Goal: Transaction & Acquisition: Book appointment/travel/reservation

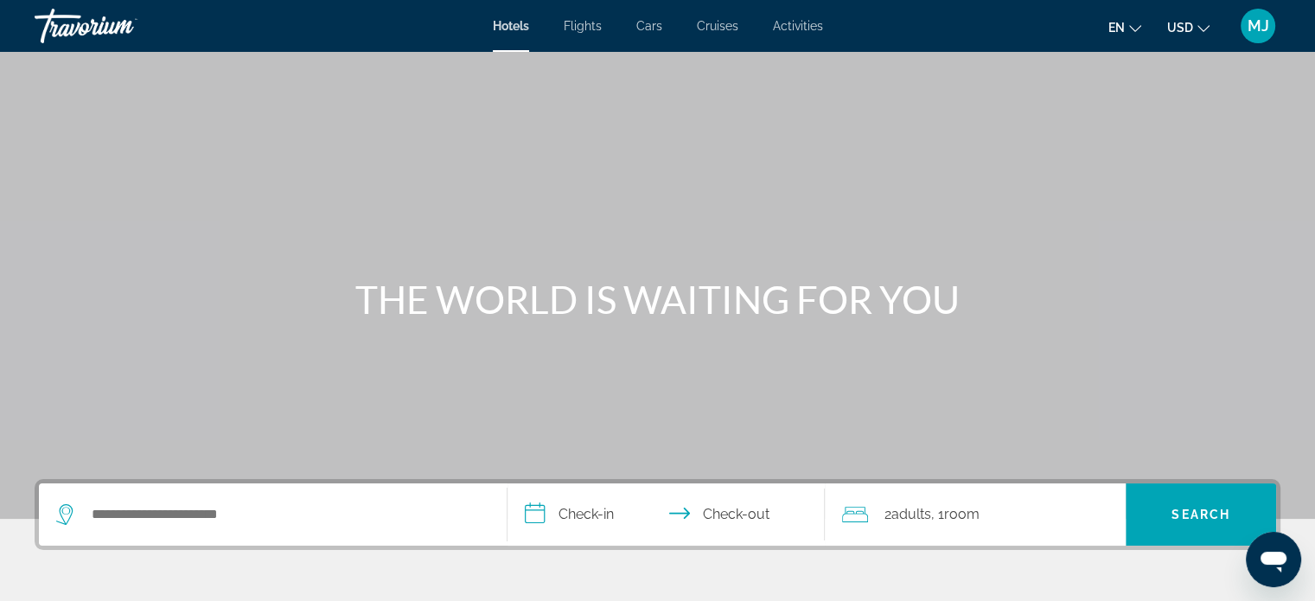
click at [120, 288] on div "THE WORLD IS WAITING FOR YOU" at bounding box center [657, 299] width 1315 height 45
drag, startPoint x: 0, startPoint y: 0, endPoint x: 488, endPoint y: 158, distance: 513.4
click at [488, 158] on div "THE WORLD IS WAITING FOR YOU" at bounding box center [657, 259] width 1315 height 519
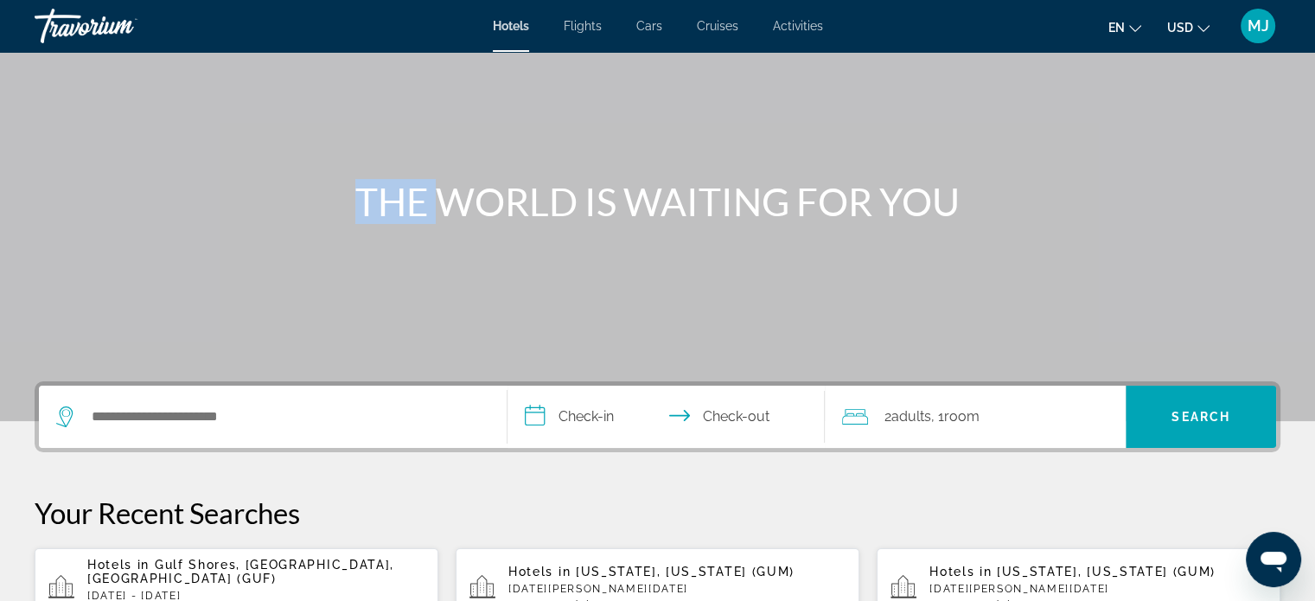
scroll to position [101, 0]
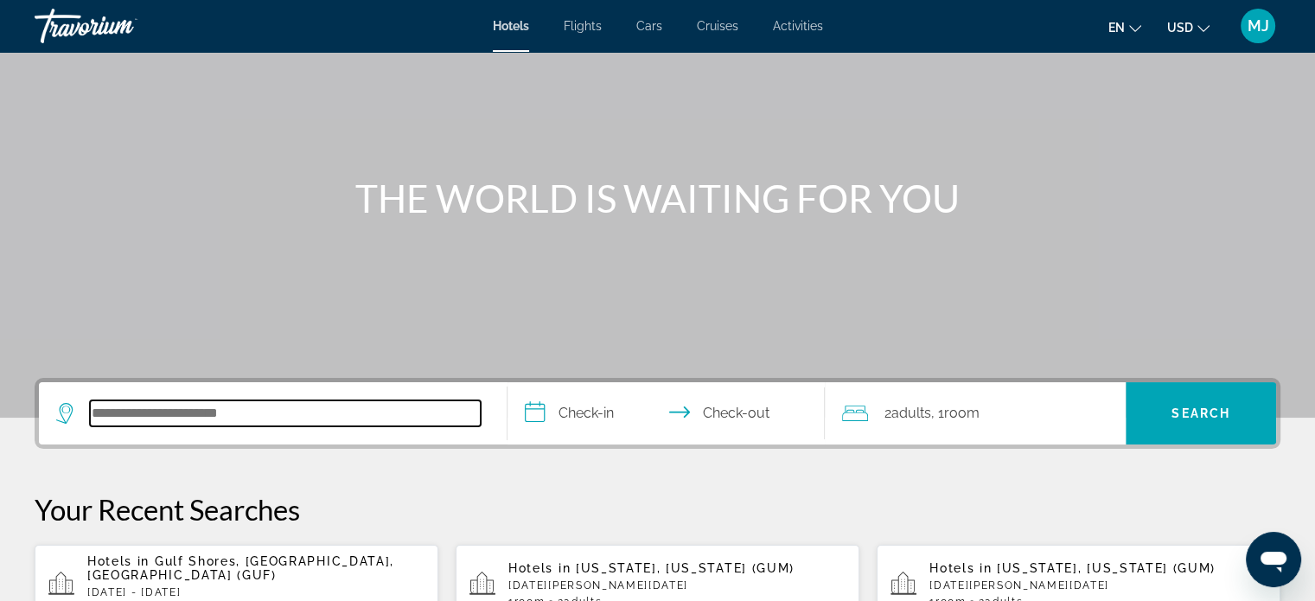
click at [311, 406] on input "Search hotel destination" at bounding box center [285, 413] width 391 height 26
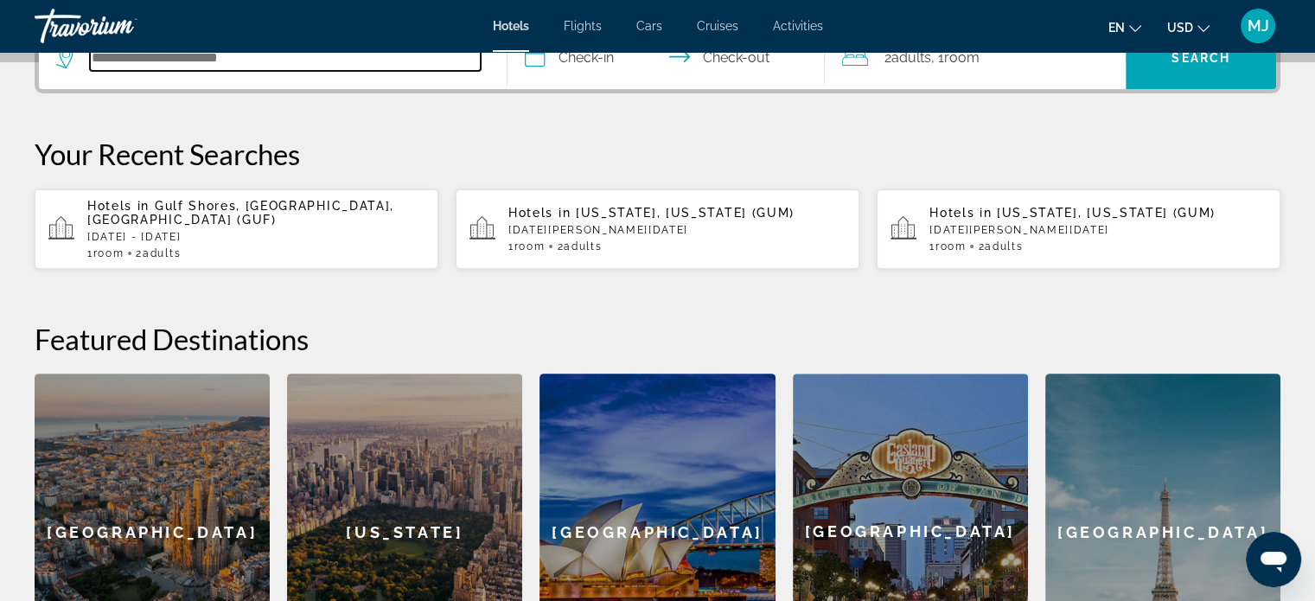
scroll to position [270, 0]
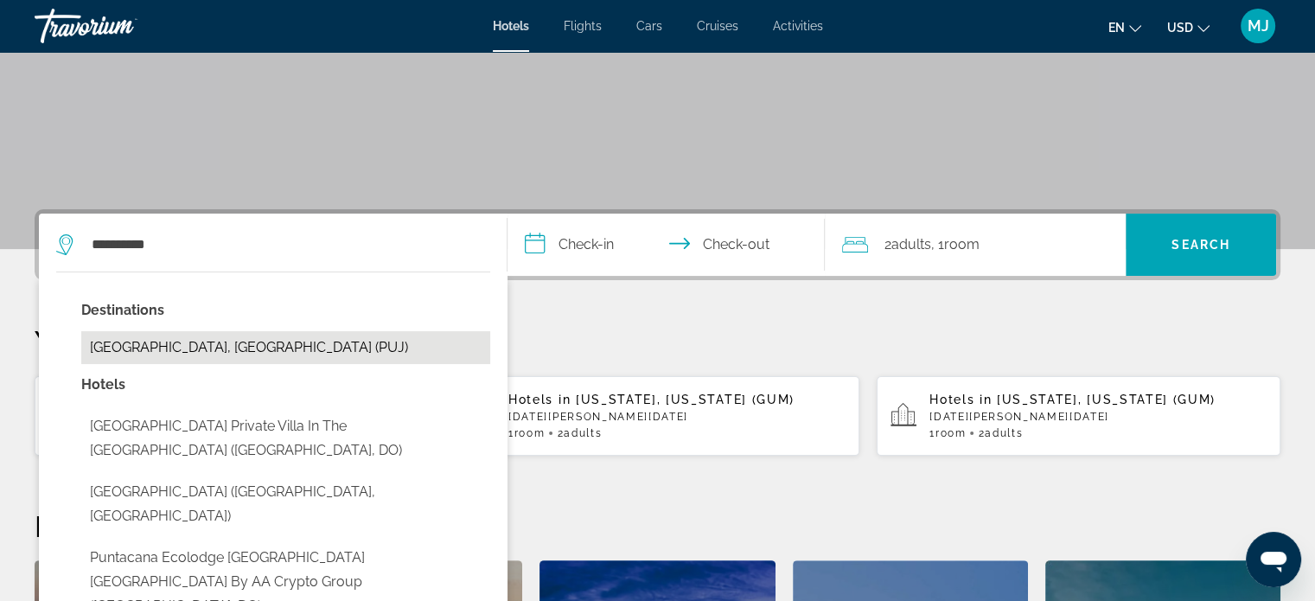
click at [294, 358] on button "[GEOGRAPHIC_DATA], [GEOGRAPHIC_DATA] (PUJ)" at bounding box center [285, 347] width 409 height 33
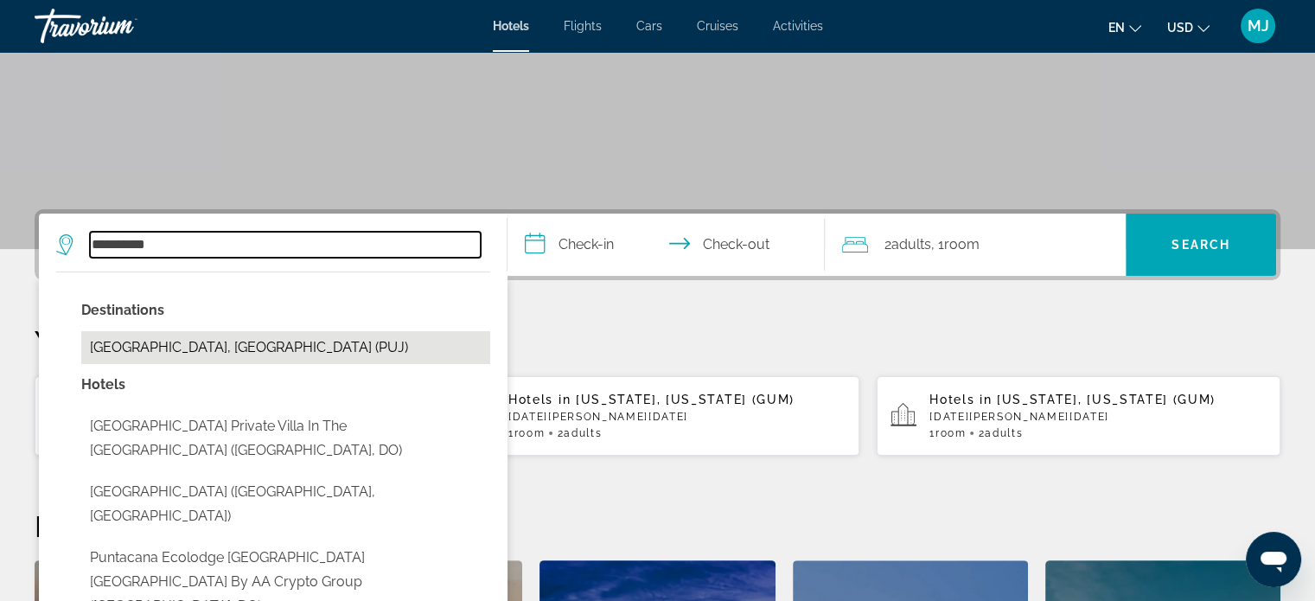
type input "**********"
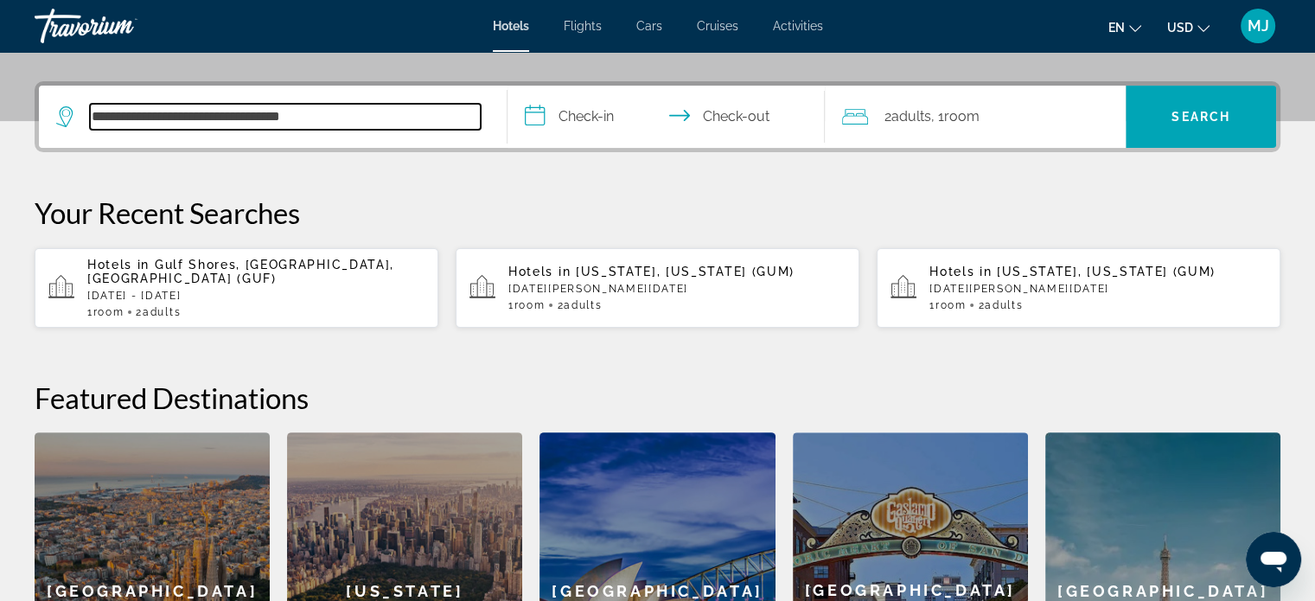
scroll to position [422, 0]
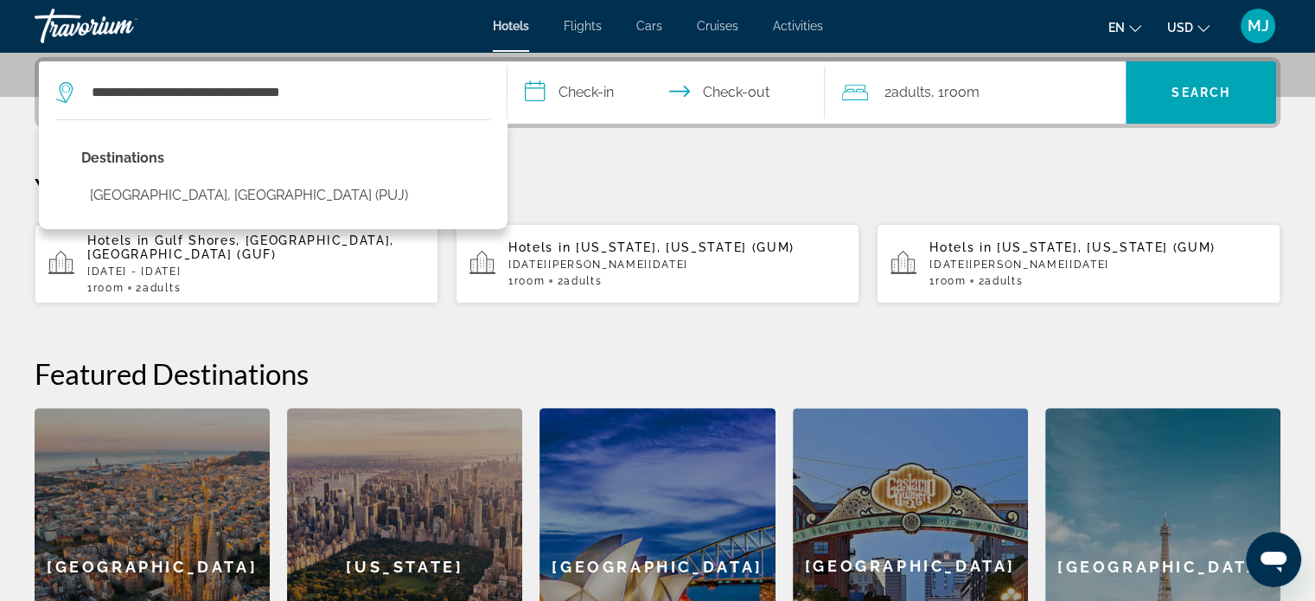
click at [571, 103] on input "**********" at bounding box center [669, 94] width 325 height 67
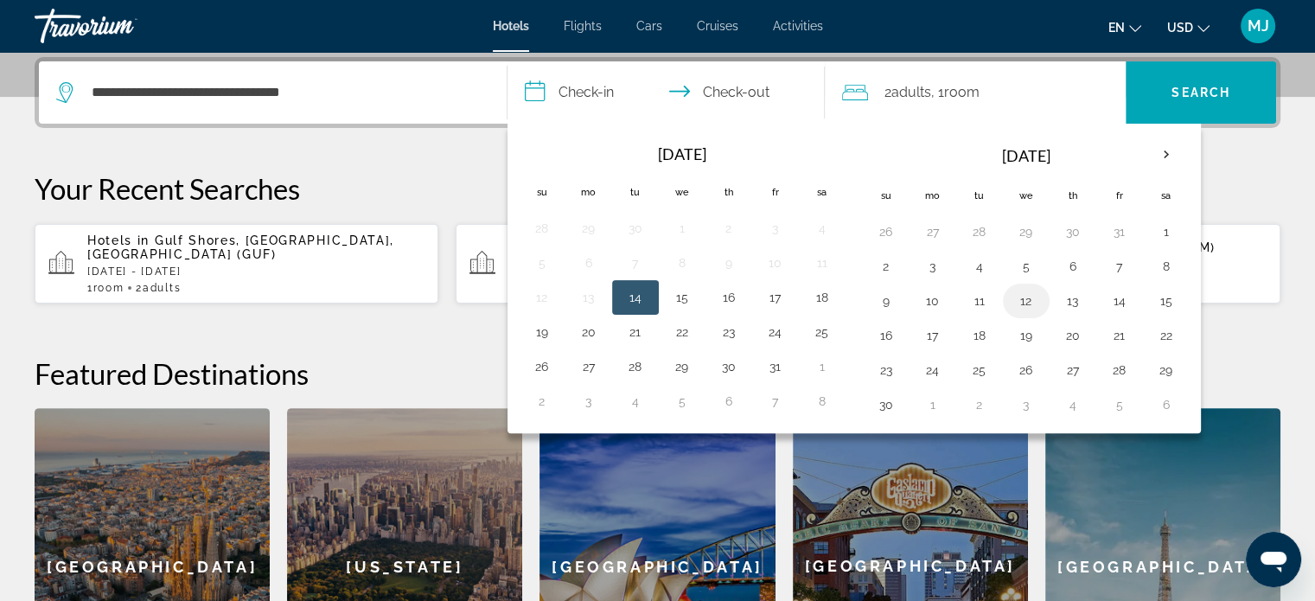
click at [1020, 302] on button "12" at bounding box center [1026, 301] width 28 height 24
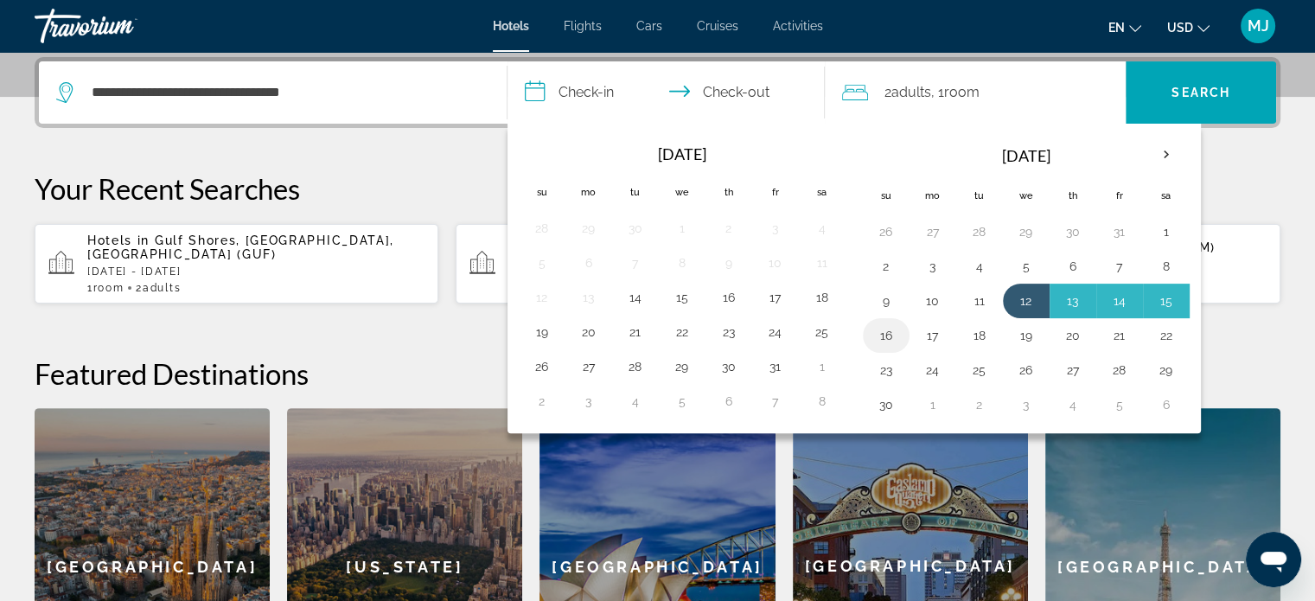
click at [885, 328] on button "16" at bounding box center [886, 335] width 28 height 24
type input "**********"
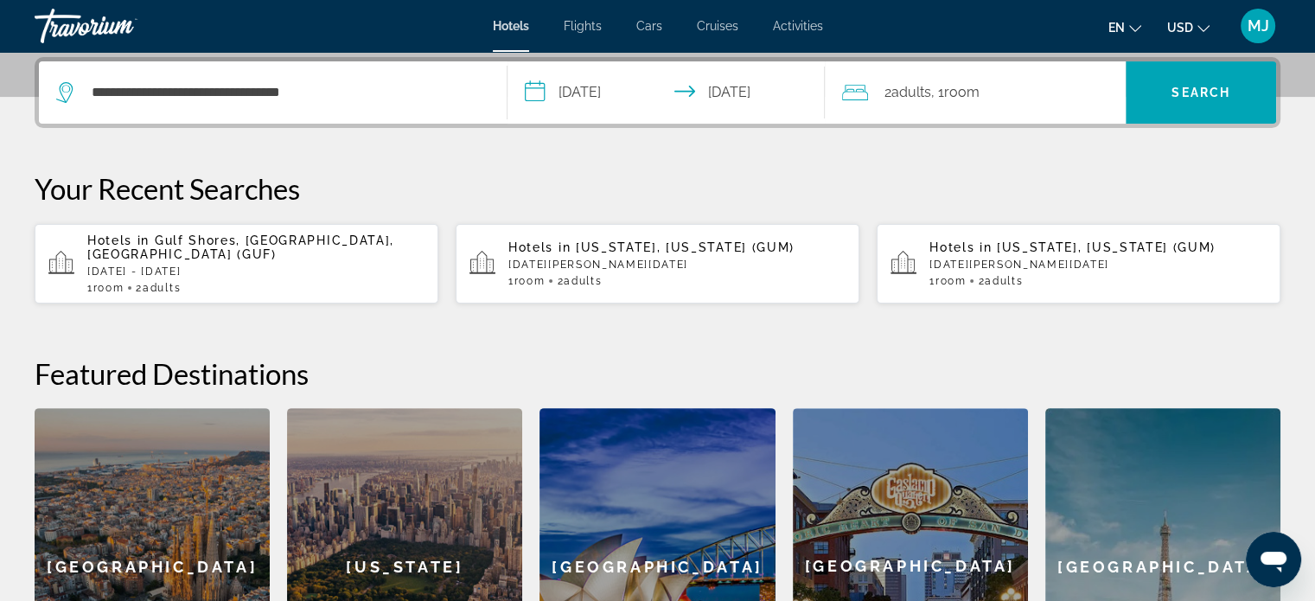
click at [1042, 110] on div "2 Adult Adults , 1 Room rooms" at bounding box center [984, 92] width 284 height 62
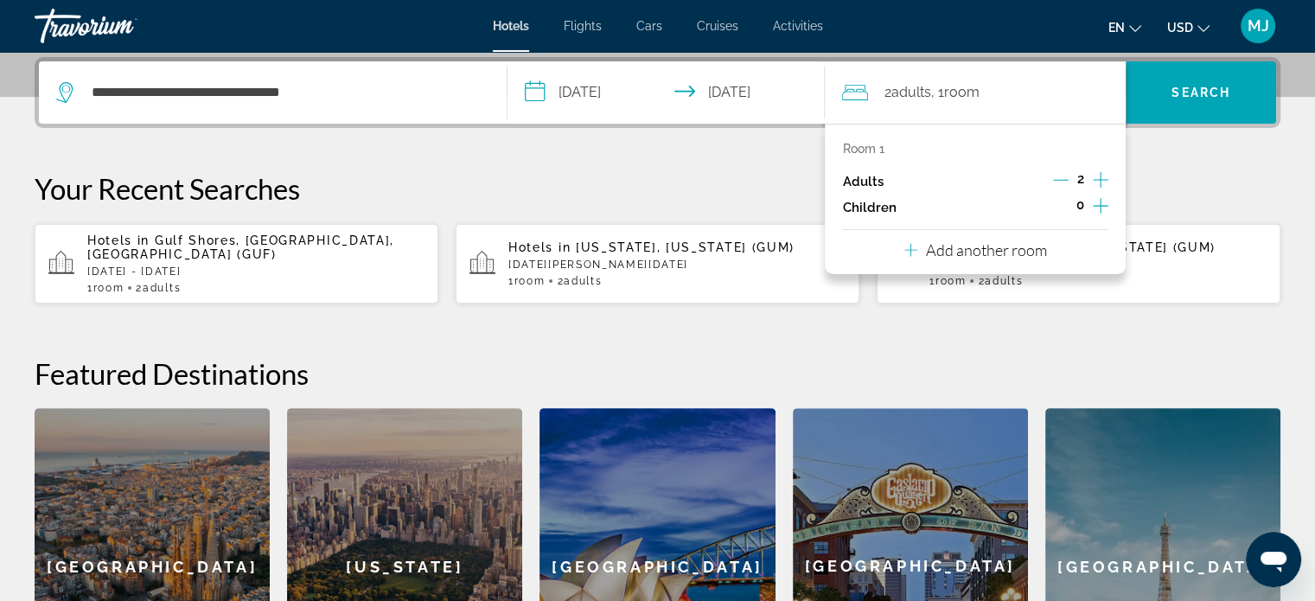
click at [735, 175] on p "Your Recent Searches" at bounding box center [658, 188] width 1246 height 35
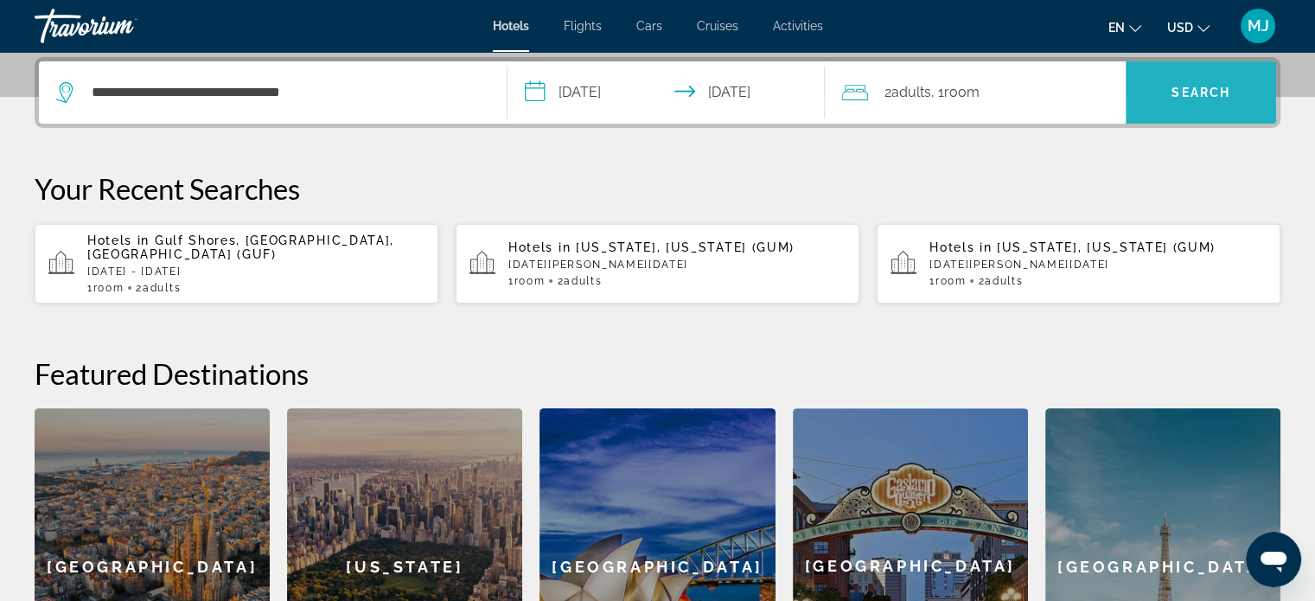
click at [1207, 86] on span "Search" at bounding box center [1200, 93] width 59 height 14
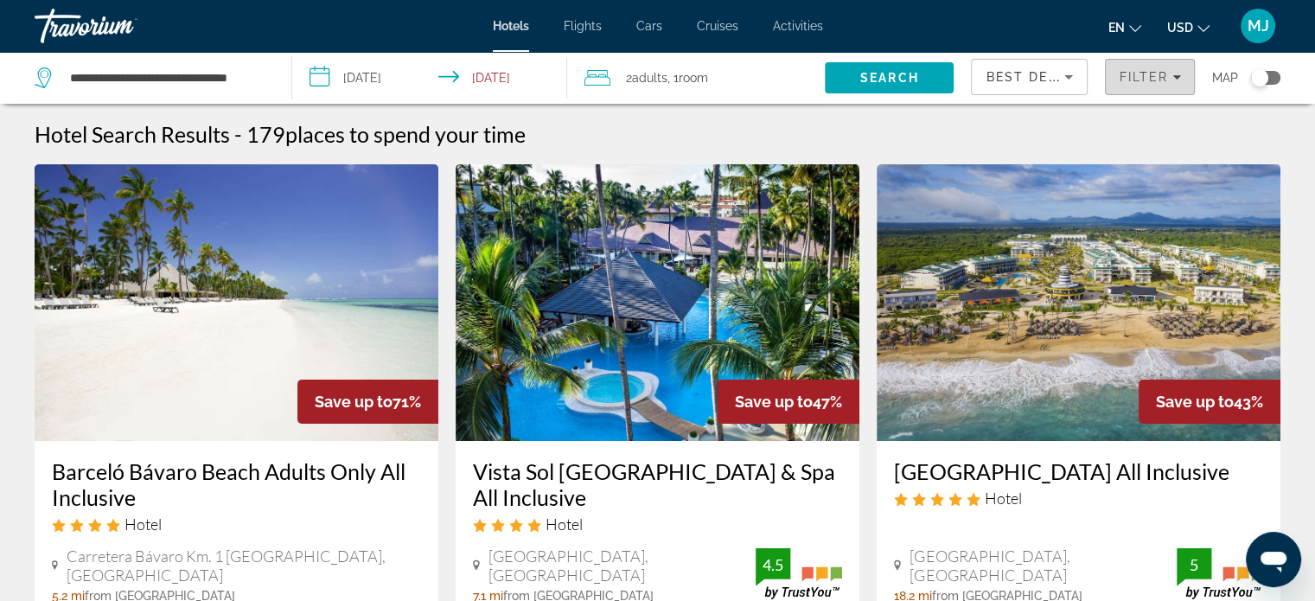
click at [1124, 77] on span "Filter" at bounding box center [1143, 77] width 49 height 14
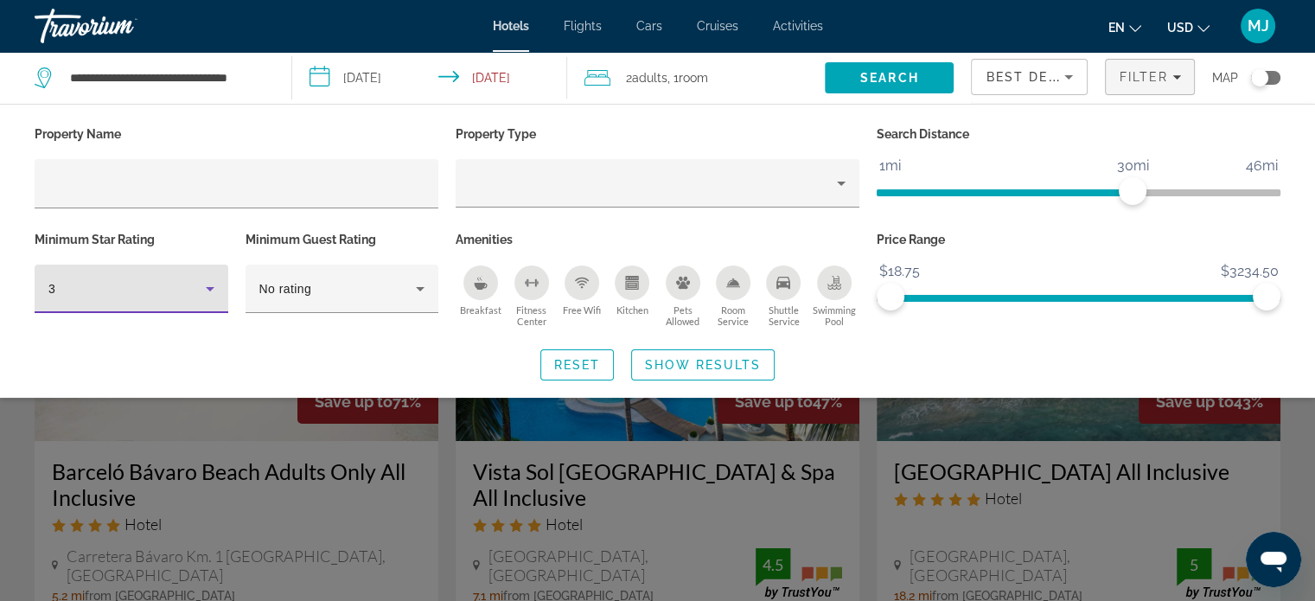
click at [207, 287] on icon "Hotel Filters" at bounding box center [210, 289] width 9 height 4
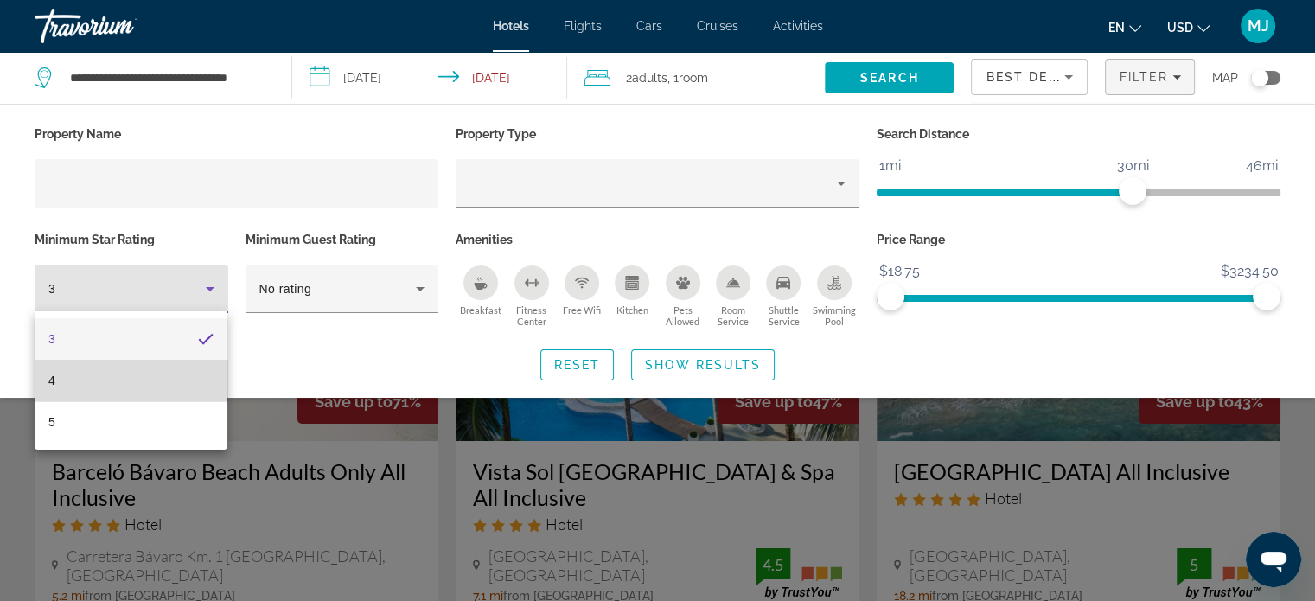
click at [83, 377] on mat-option "4" at bounding box center [131, 380] width 193 height 41
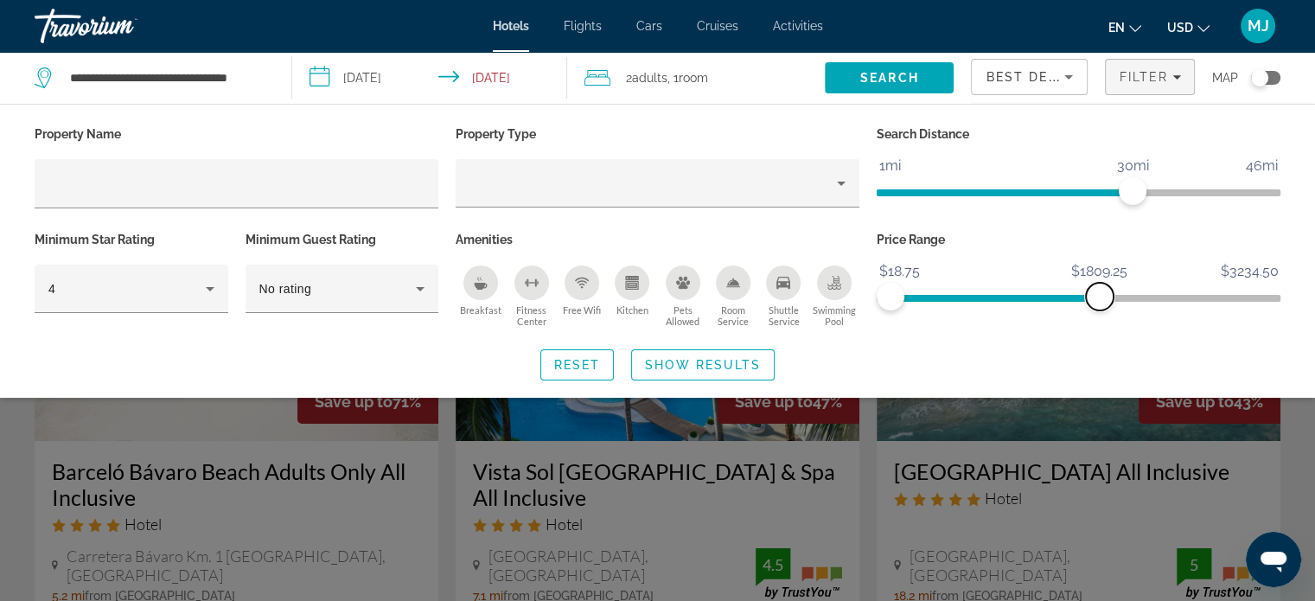
drag, startPoint x: 1257, startPoint y: 296, endPoint x: 1100, endPoint y: 307, distance: 157.7
click at [1100, 307] on span "ngx-slider-max" at bounding box center [1100, 297] width 28 height 28
drag, startPoint x: 1100, startPoint y: 307, endPoint x: 1079, endPoint y: 307, distance: 20.7
click at [1079, 307] on span "ngx-slider-max" at bounding box center [1076, 297] width 28 height 28
click at [1094, 340] on div "Property Name Property Type Search Distance 1mi 46mi 30mi Minimum Star Rating 4…" at bounding box center [657, 251] width 1315 height 258
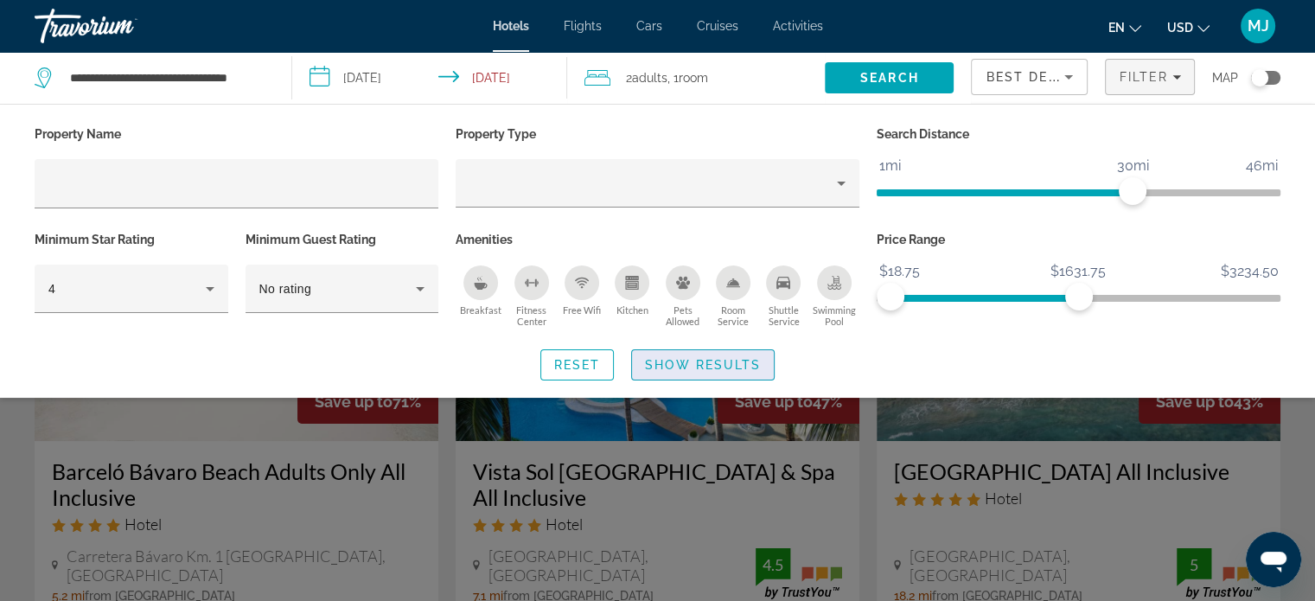
click at [704, 364] on span "Show Results" at bounding box center [703, 365] width 116 height 14
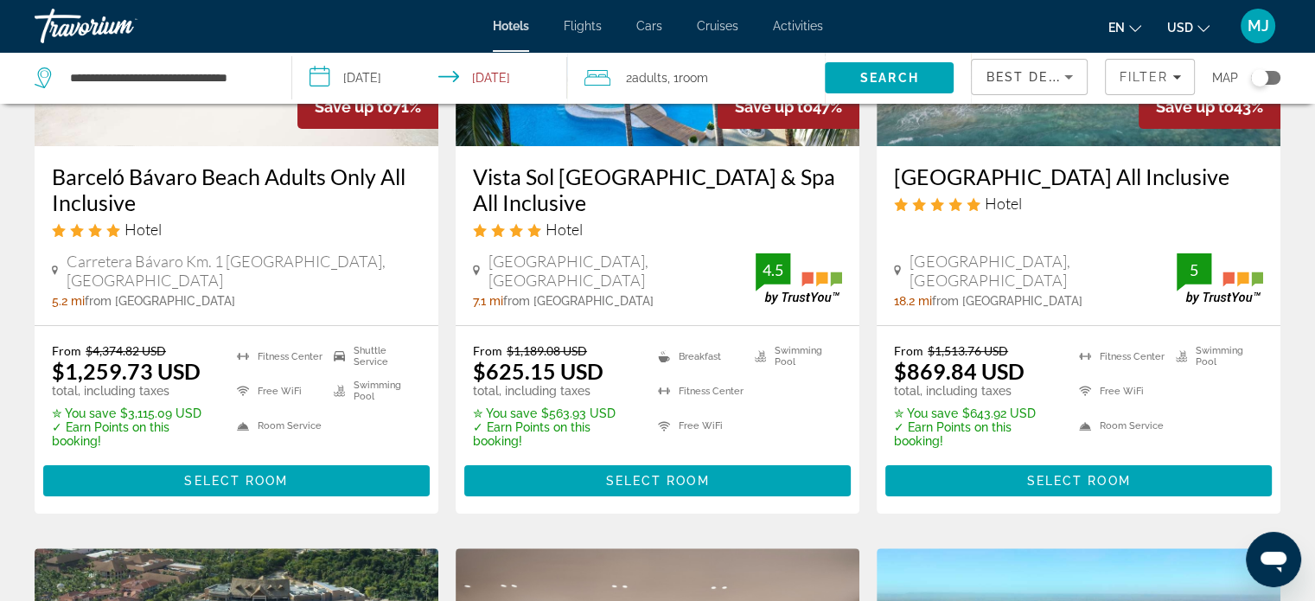
scroll to position [284, 0]
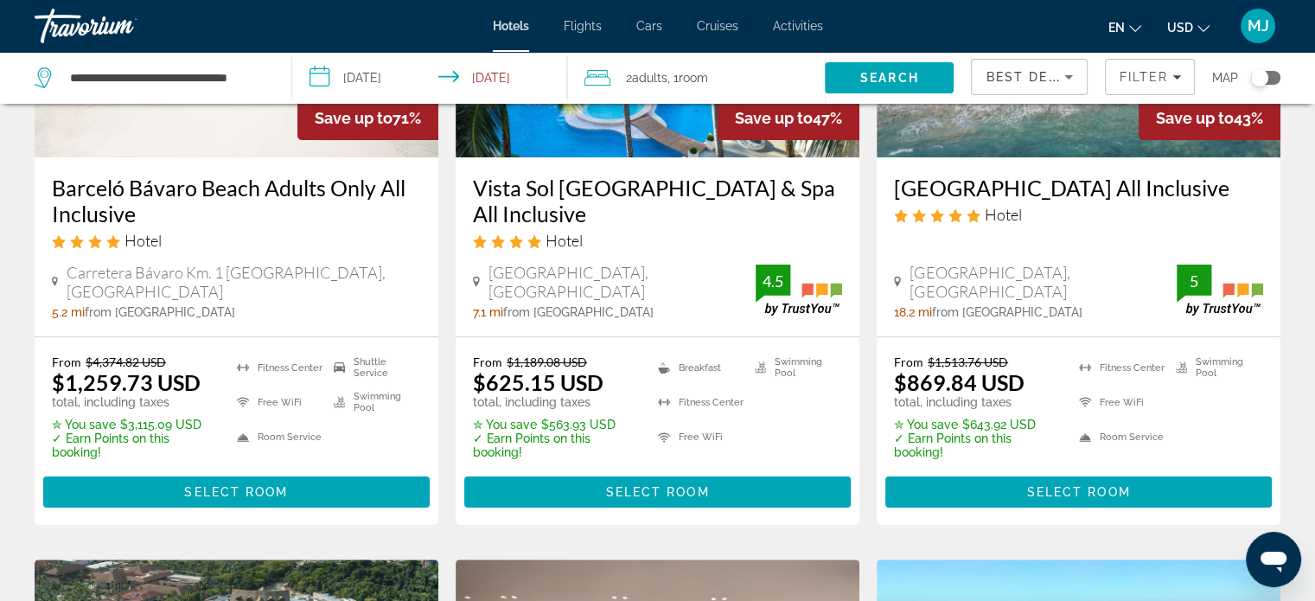
drag, startPoint x: 601, startPoint y: 390, endPoint x: 720, endPoint y: 438, distance: 128.7
click at [720, 438] on div "From $1,189.08 USD $625.15 USD total, including taxes ✮ You save $563.93 USD ✓ …" at bounding box center [657, 406] width 369 height 105
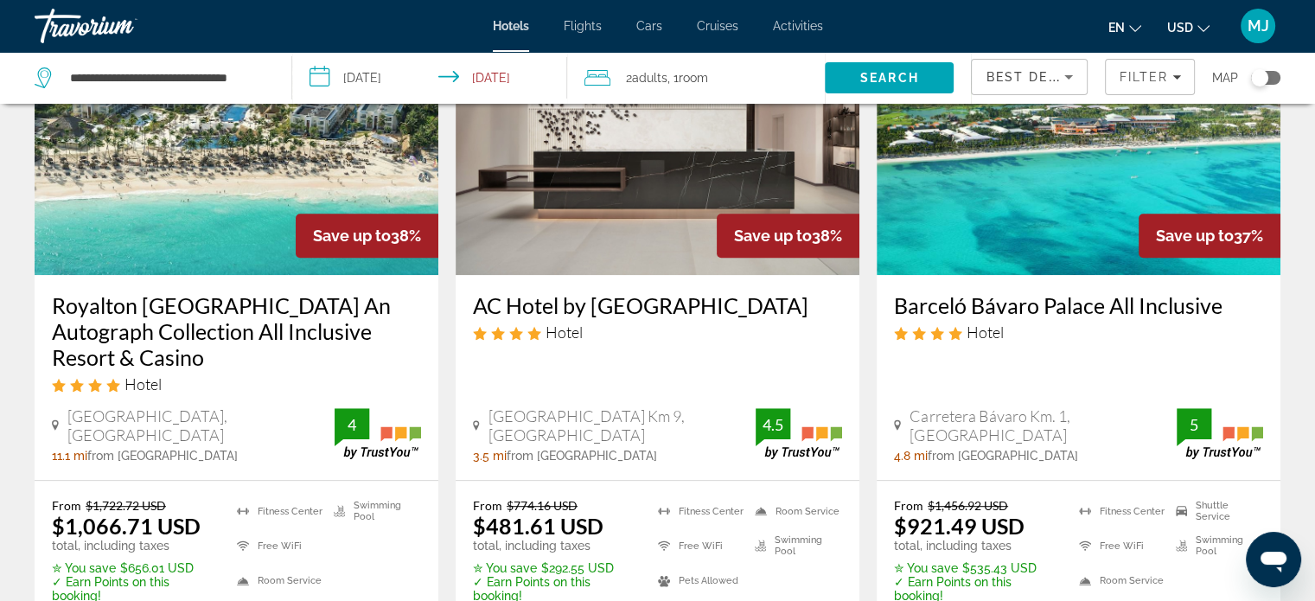
scroll to position [74, 0]
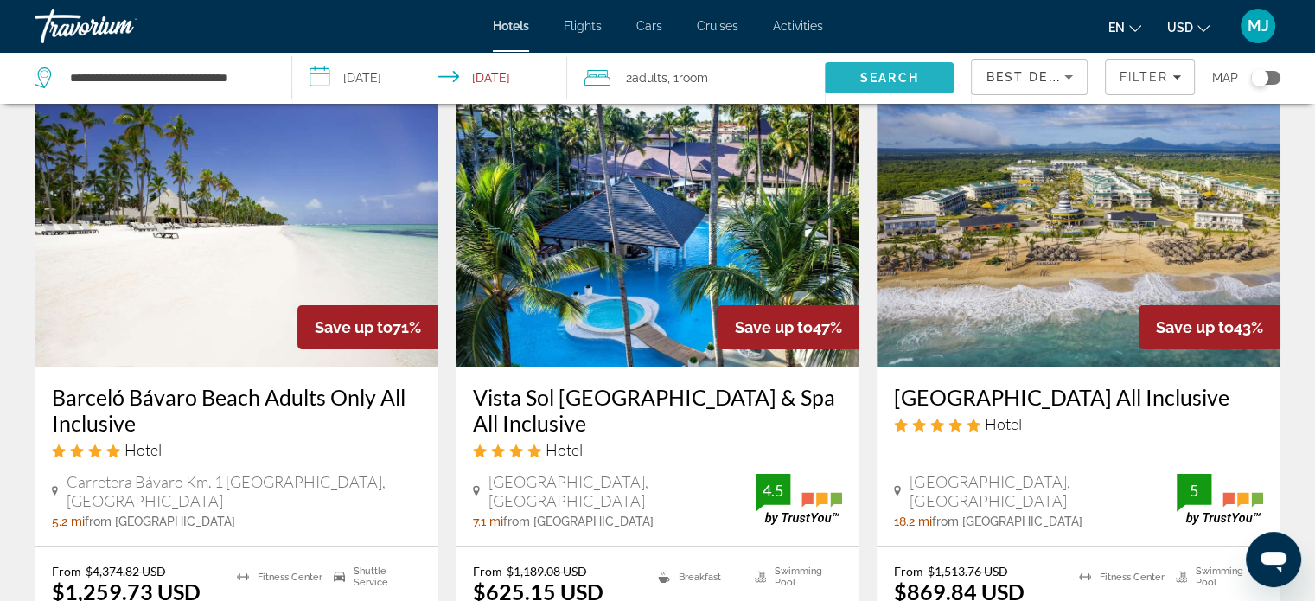
click at [909, 77] on span "Search" at bounding box center [889, 78] width 59 height 14
click at [858, 74] on span "Search" at bounding box center [889, 77] width 129 height 41
click at [1125, 84] on span "Filters" at bounding box center [1150, 76] width 88 height 41
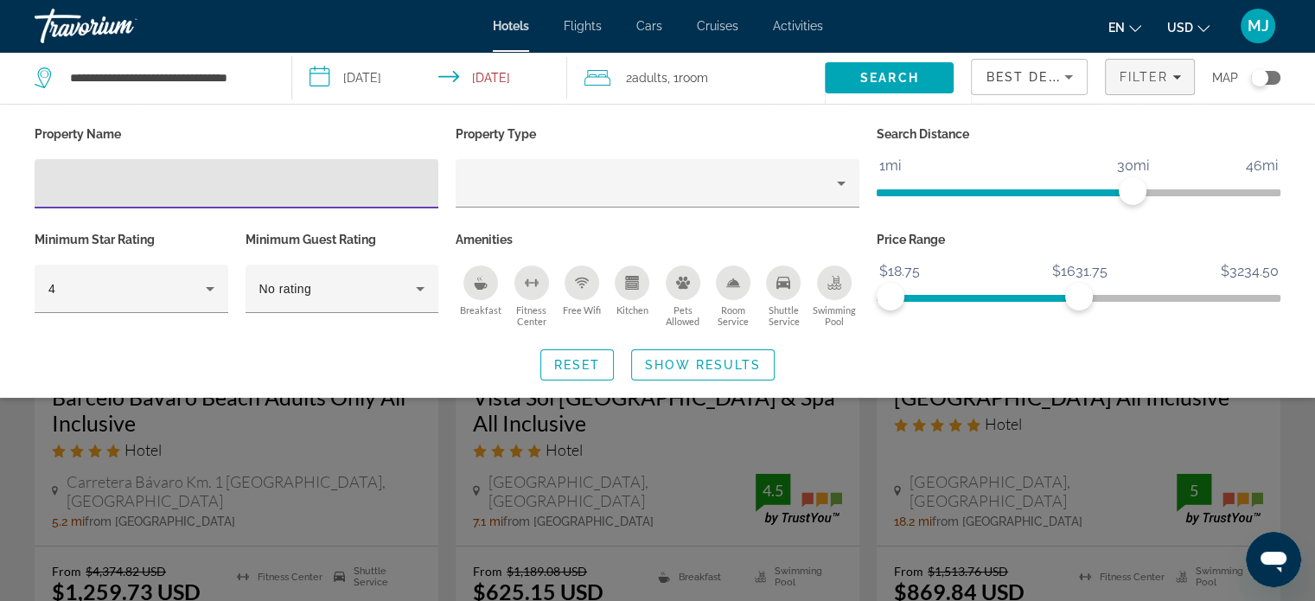
click at [252, 175] on input "Hotel Filters" at bounding box center [236, 184] width 376 height 21
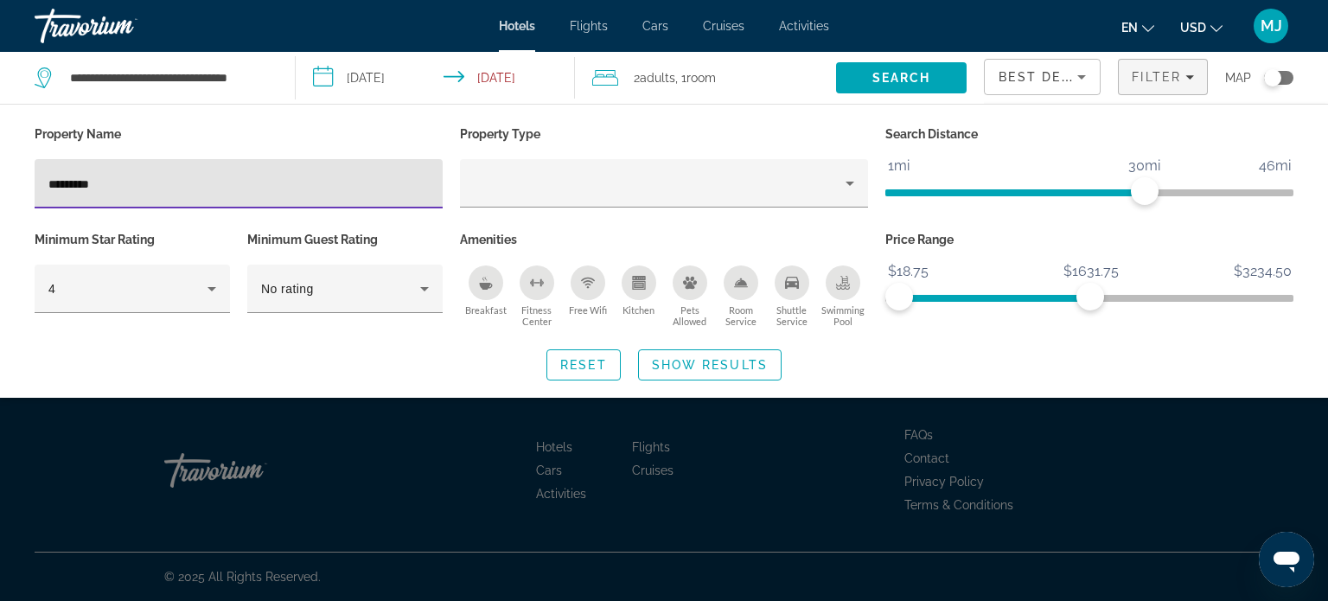
type input "*********"
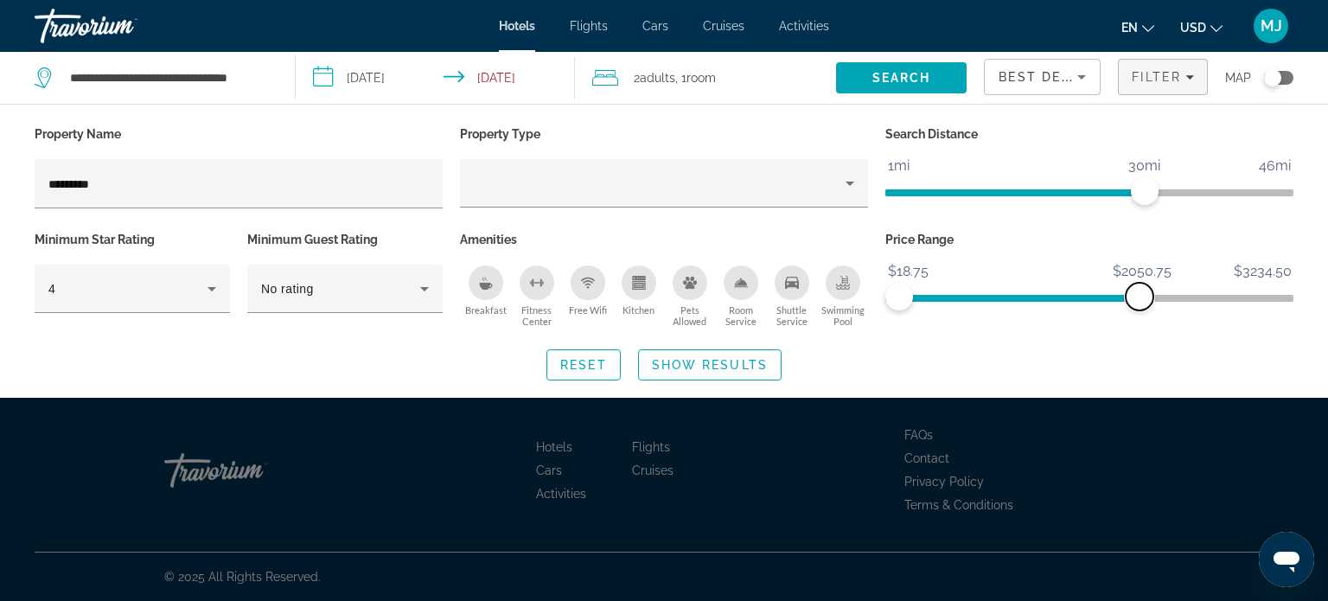
drag, startPoint x: 1096, startPoint y: 286, endPoint x: 1141, endPoint y: 295, distance: 45.8
click at [1141, 295] on span "ngx-slider-max" at bounding box center [1139, 297] width 28 height 28
click at [748, 359] on span "Show Results" at bounding box center [710, 365] width 116 height 14
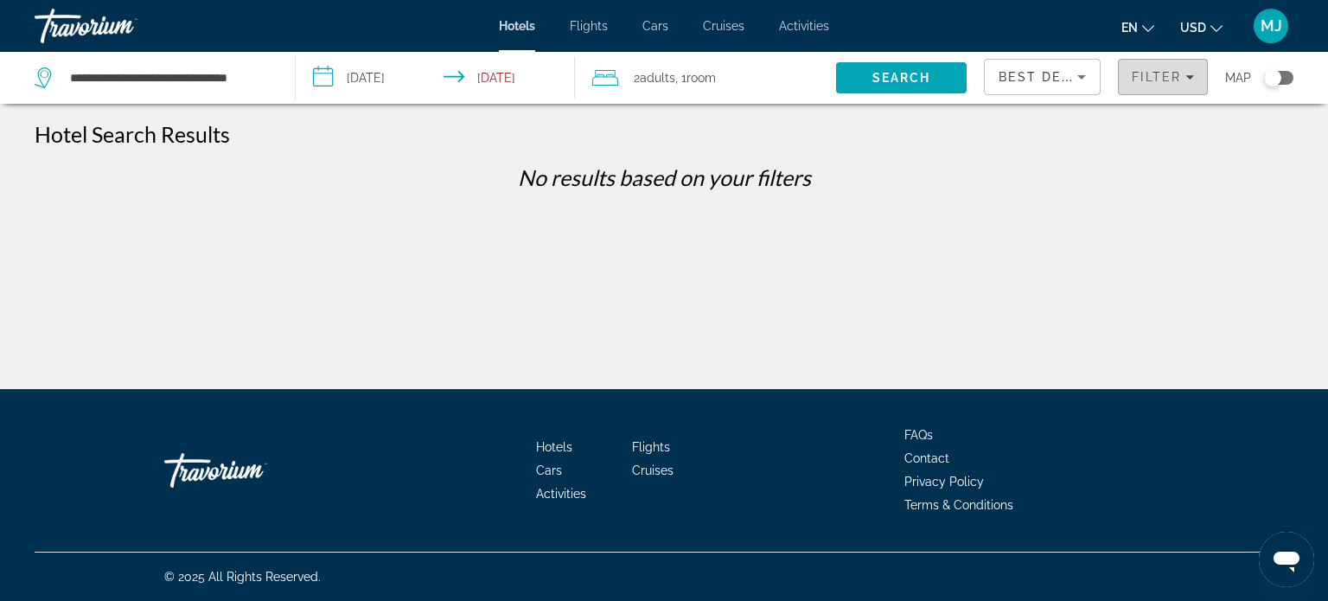
click at [1158, 78] on span "Filter" at bounding box center [1156, 77] width 49 height 14
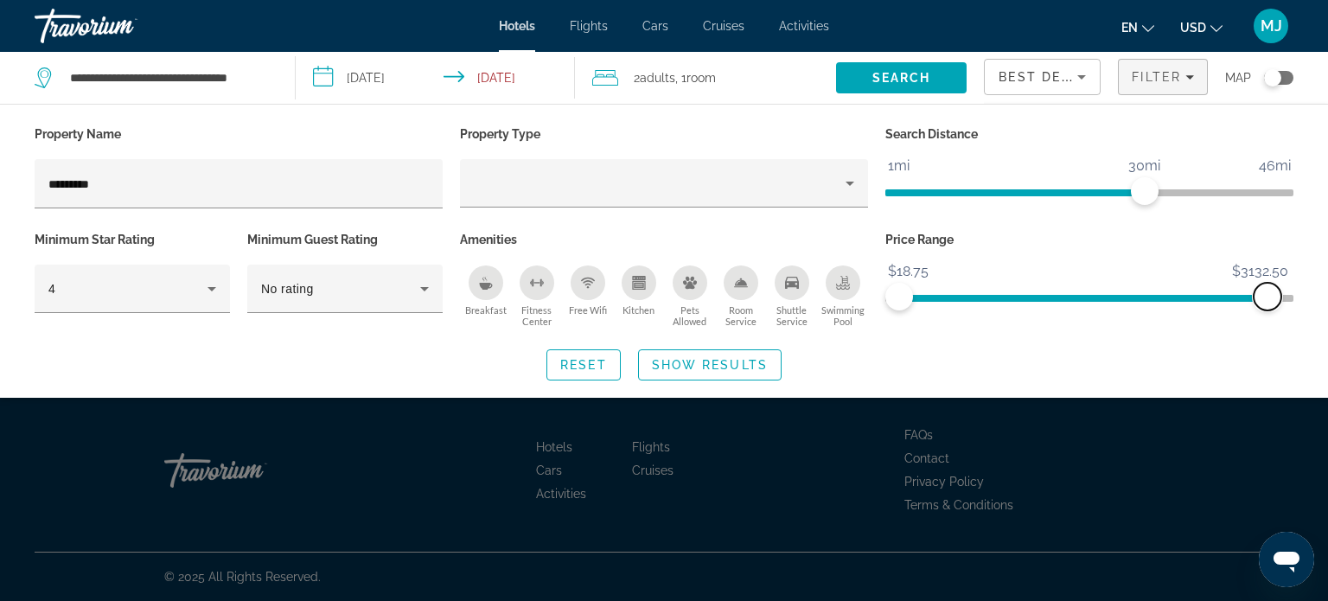
drag, startPoint x: 1143, startPoint y: 303, endPoint x: 1290, endPoint y: 293, distance: 147.3
click at [1281, 293] on span "ngx-slider-max" at bounding box center [1267, 297] width 28 height 28
click at [1116, 355] on div "Reset Show Results" at bounding box center [664, 364] width 1259 height 31
click at [685, 369] on span "Show Results" at bounding box center [710, 365] width 116 height 14
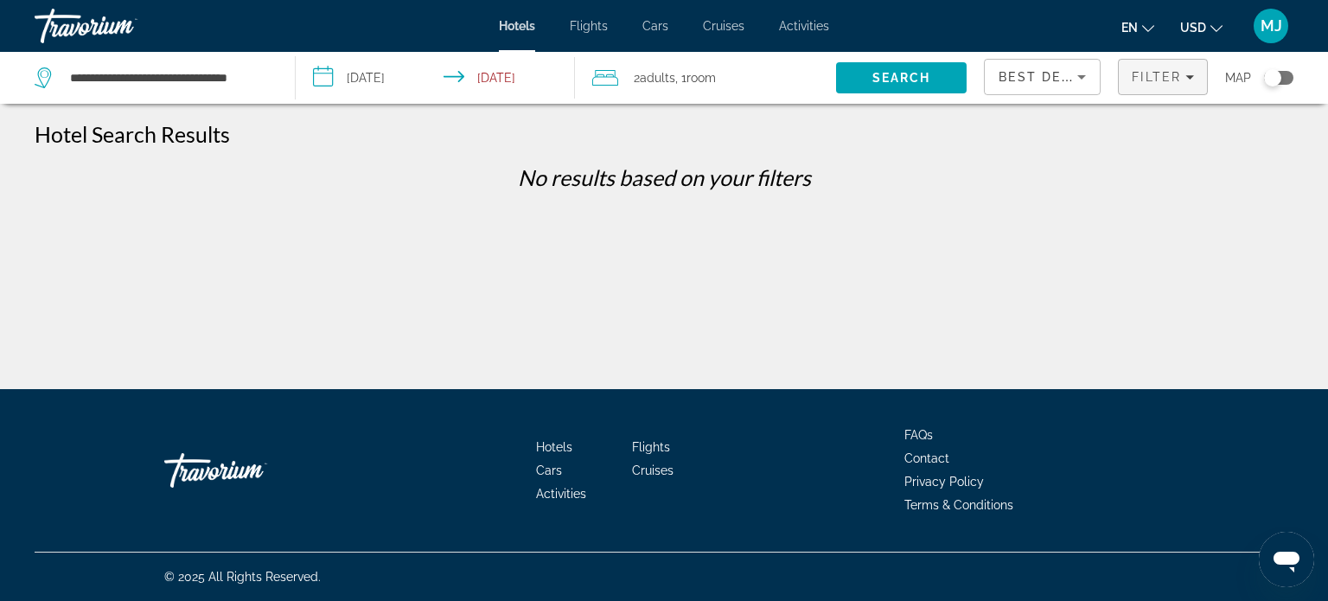
click at [1132, 86] on span "Filters" at bounding box center [1163, 76] width 88 height 41
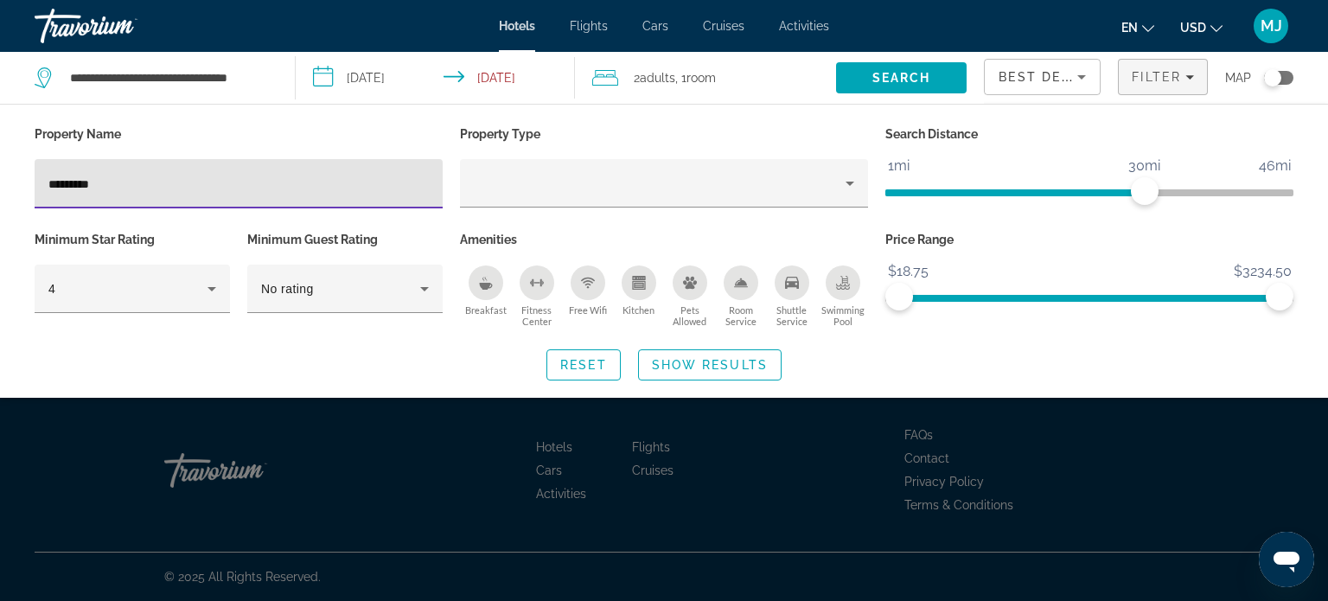
drag, startPoint x: 145, startPoint y: 182, endPoint x: 35, endPoint y: 187, distance: 110.8
click at [35, 187] on div "*********" at bounding box center [239, 183] width 408 height 49
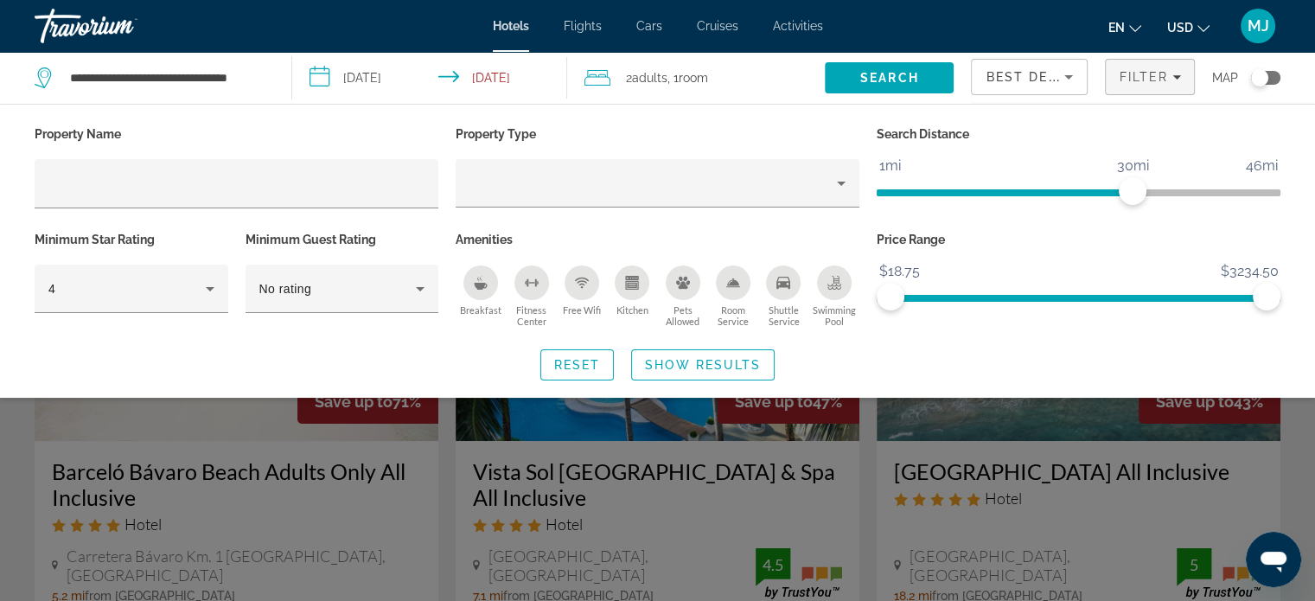
click at [23, 479] on div "Search widget" at bounding box center [657, 429] width 1315 height 341
